Goal: Transaction & Acquisition: Purchase product/service

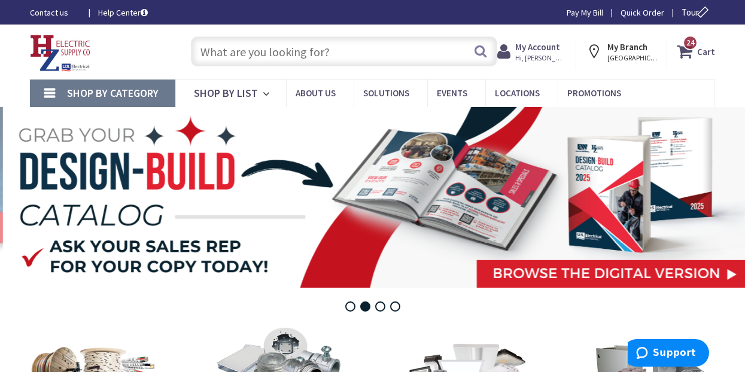
click at [407, 53] on input "text" at bounding box center [344, 51] width 306 height 30
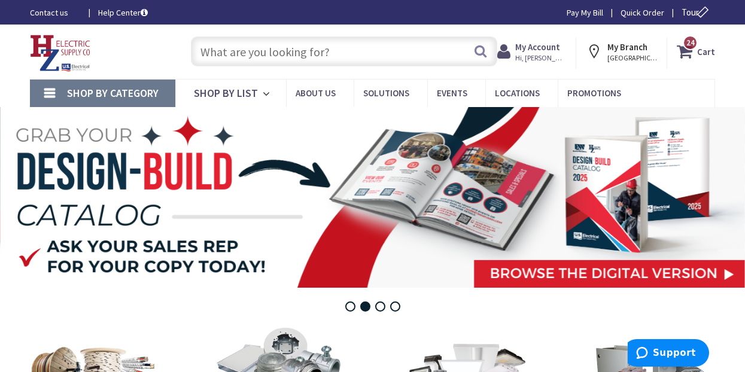
type input "6"
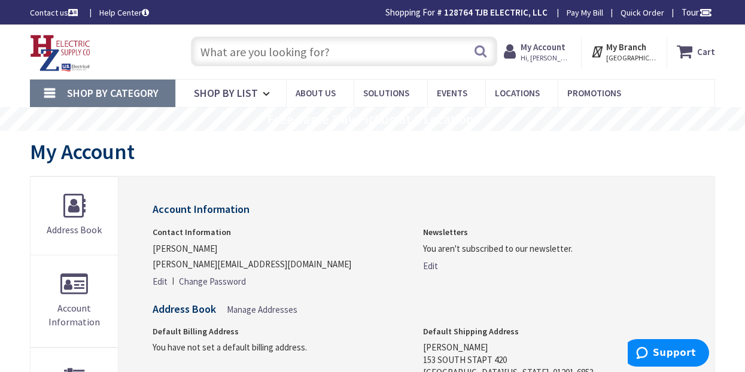
click at [343, 52] on input "text" at bounding box center [344, 51] width 306 height 30
type input "6/3 romex"
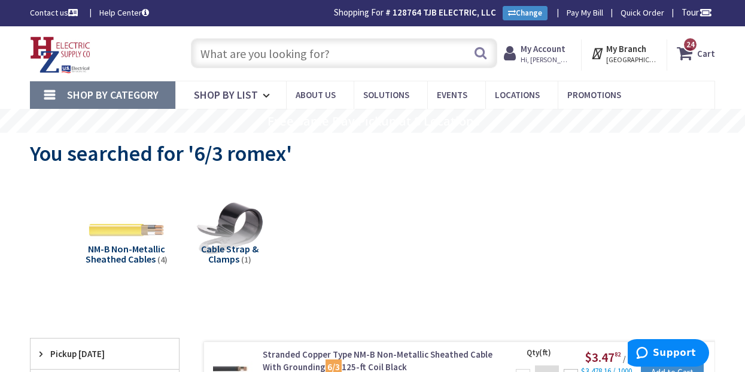
click at [288, 54] on input "text" at bounding box center [344, 53] width 306 height 30
click at [292, 54] on input "text" at bounding box center [344, 53] width 306 height 30
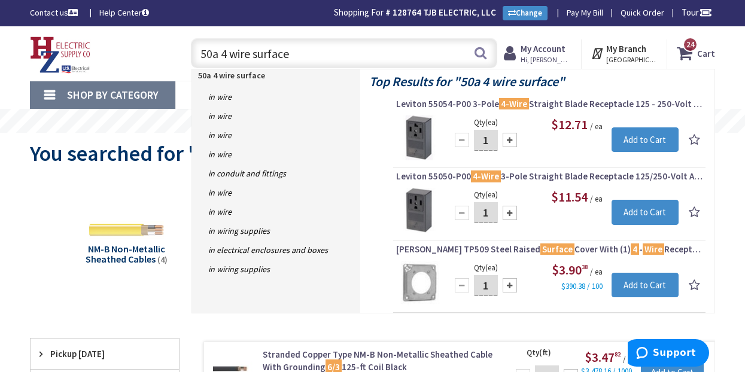
type input "50a 4 wire surface"
